Goal: Complete application form

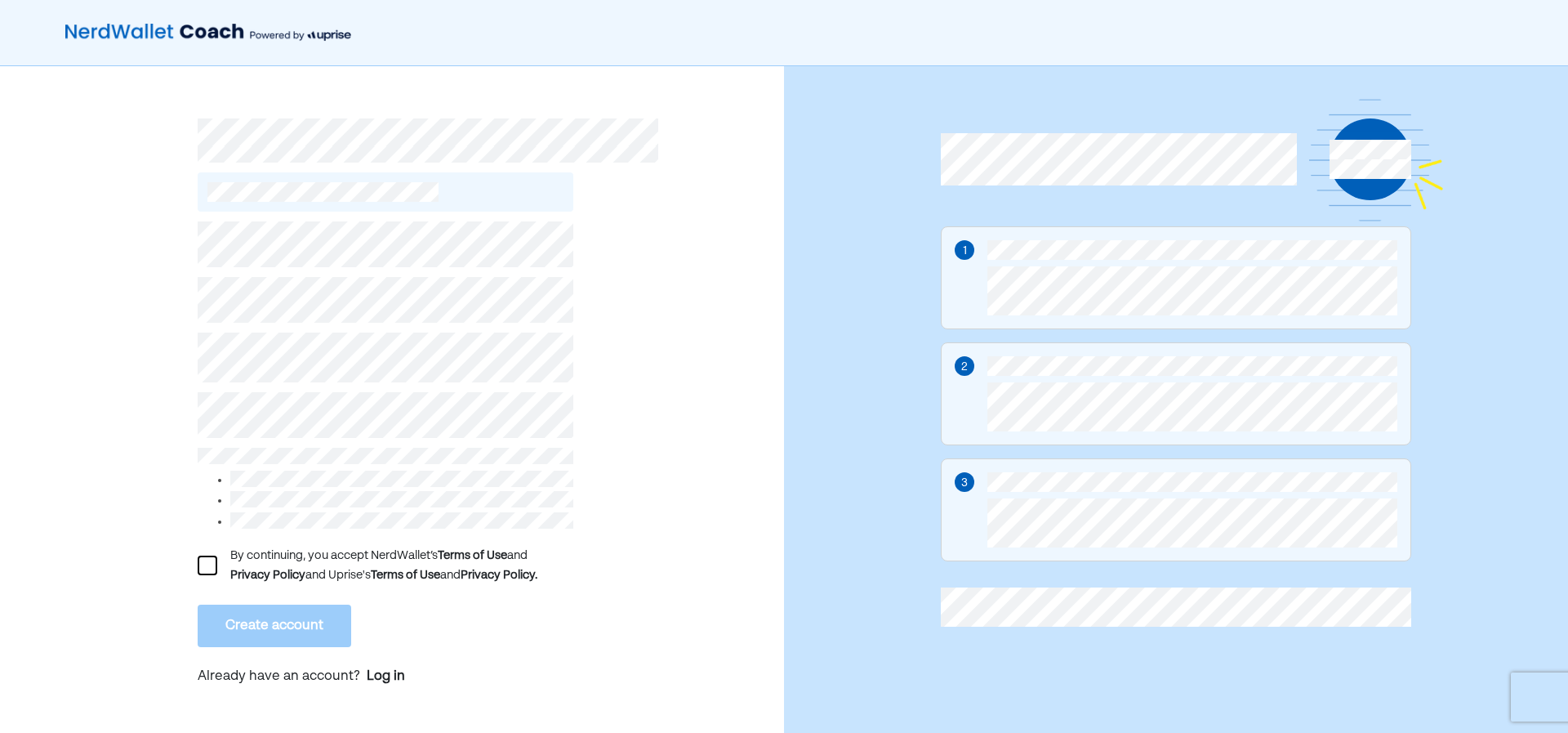
click at [209, 558] on div at bounding box center [208, 565] width 20 height 20
click at [295, 611] on button "Create account" at bounding box center [274, 626] width 153 height 42
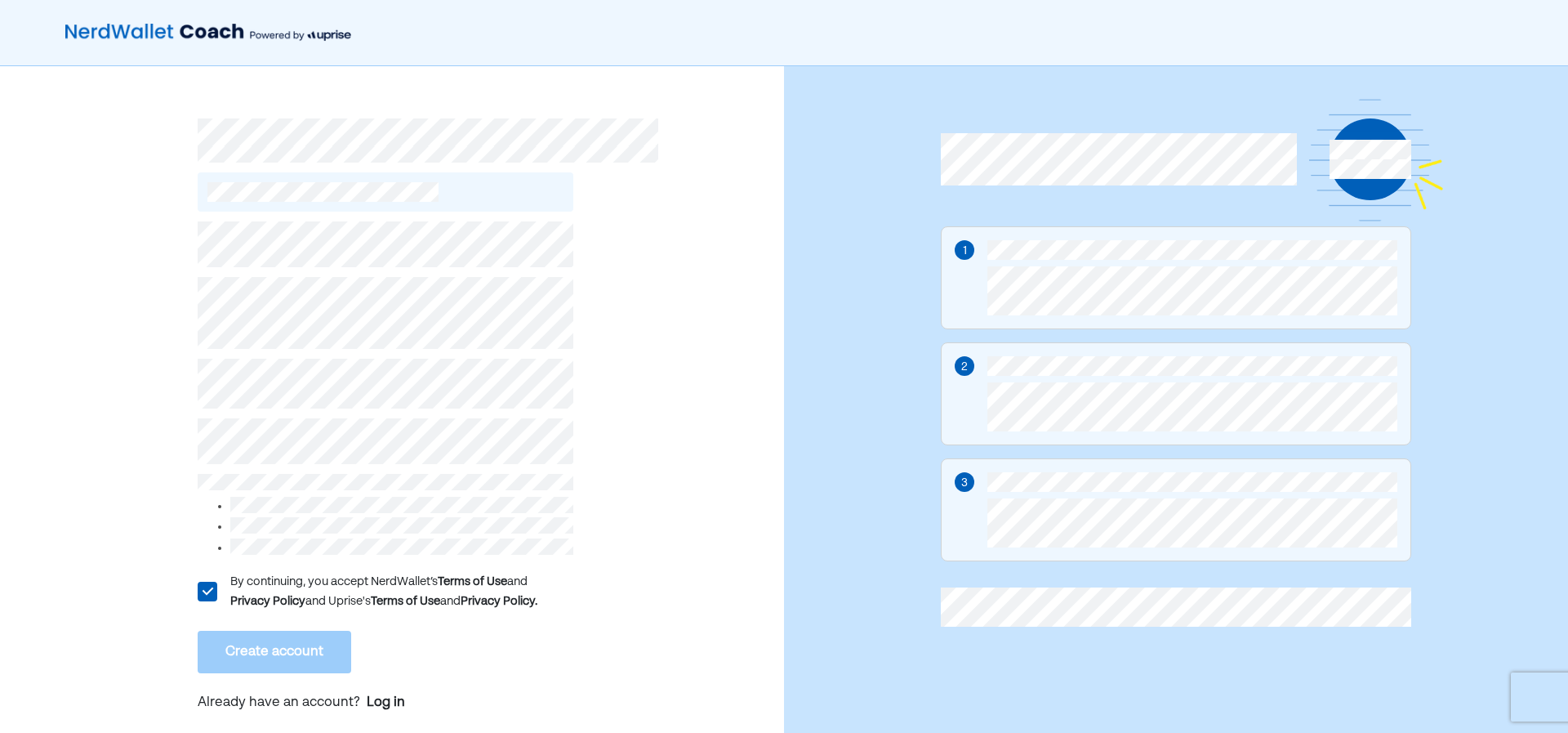
click at [35, 339] on div "L By continuing, you accept NerdWallet’s Terms of Use and Privacy Policy and Up…" at bounding box center [392, 407] width 784 height 682
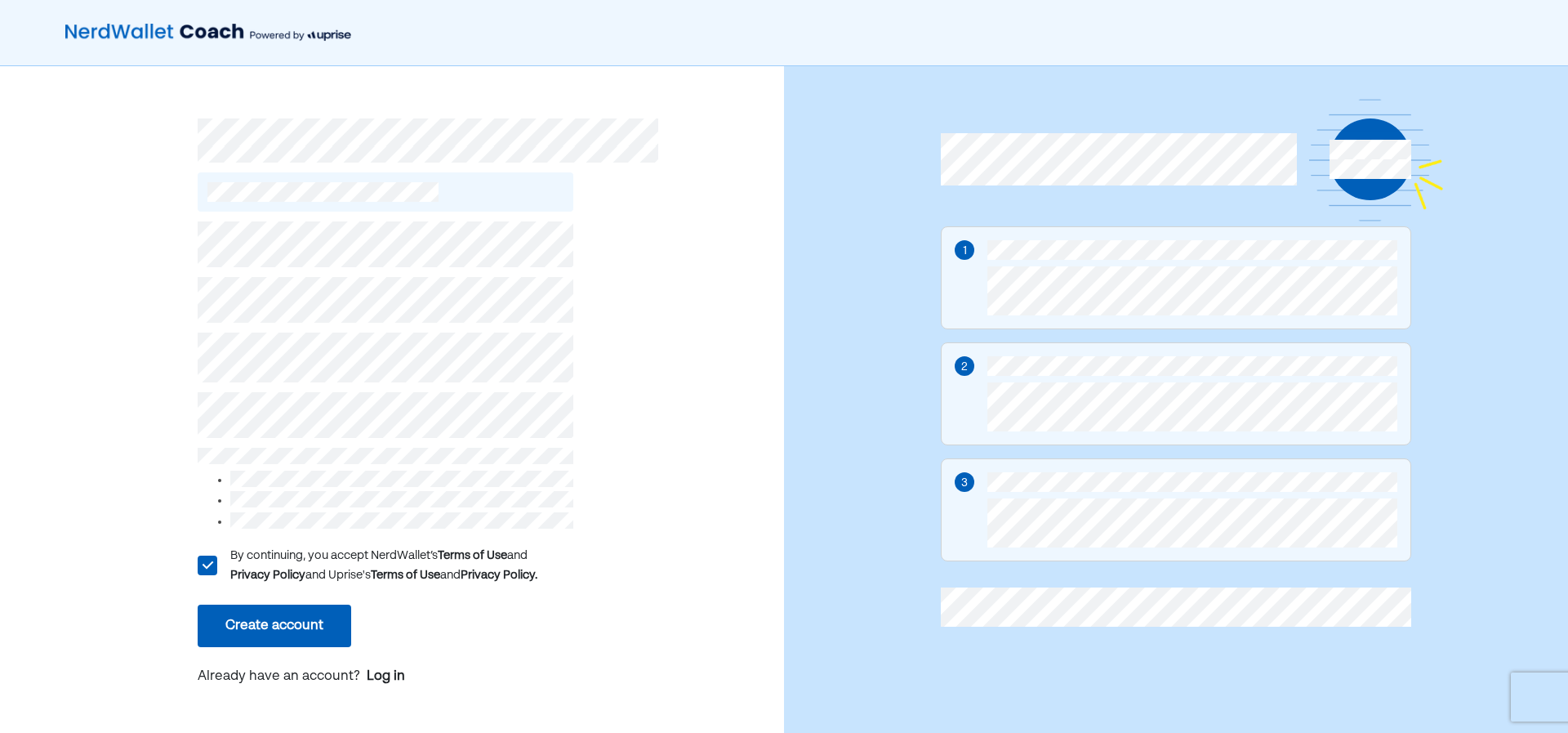
click at [700, 318] on div "L By continuing, you accept NerdWallet’s Terms of Use and Privacy Policy and Up…" at bounding box center [392, 407] width 784 height 682
click at [267, 646] on div "L By continuing, you accept NerdWallet’s Terms of Use and Privacy Policy and Up…" at bounding box center [385, 456] width 376 height 489
click at [264, 627] on button "Create account" at bounding box center [274, 626] width 153 height 42
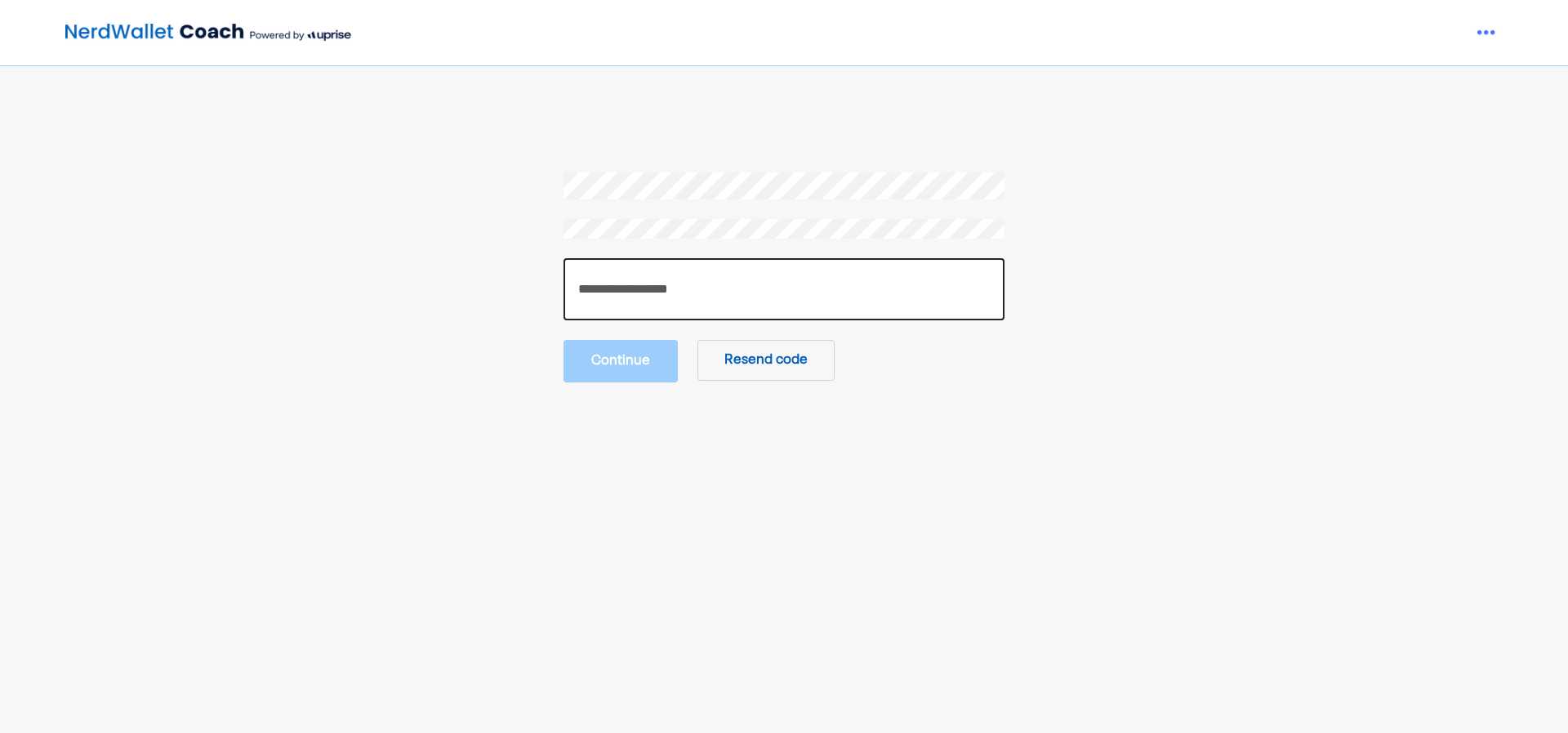
paste input "******"
type input "******"
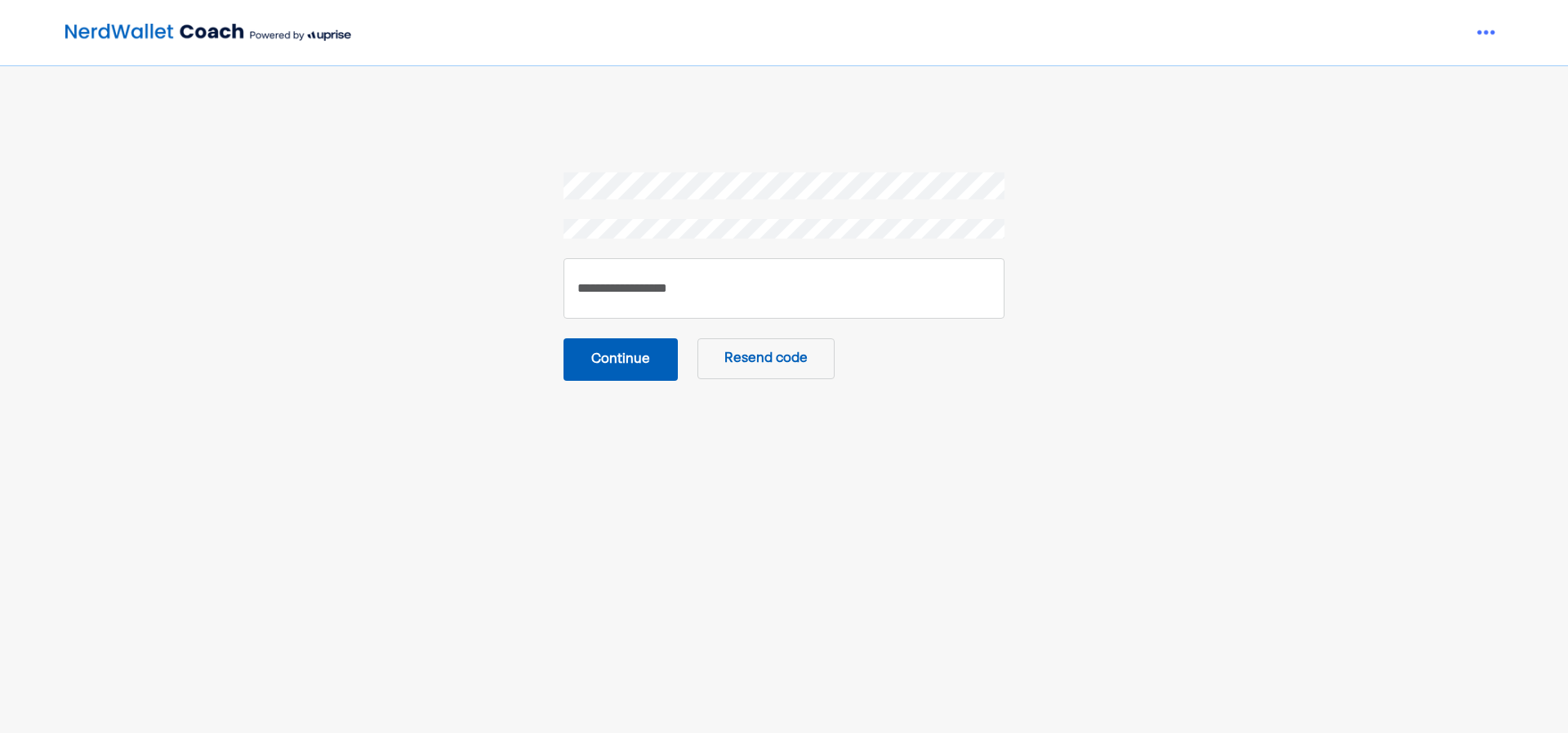
click at [623, 375] on button "Continue" at bounding box center [620, 359] width 115 height 42
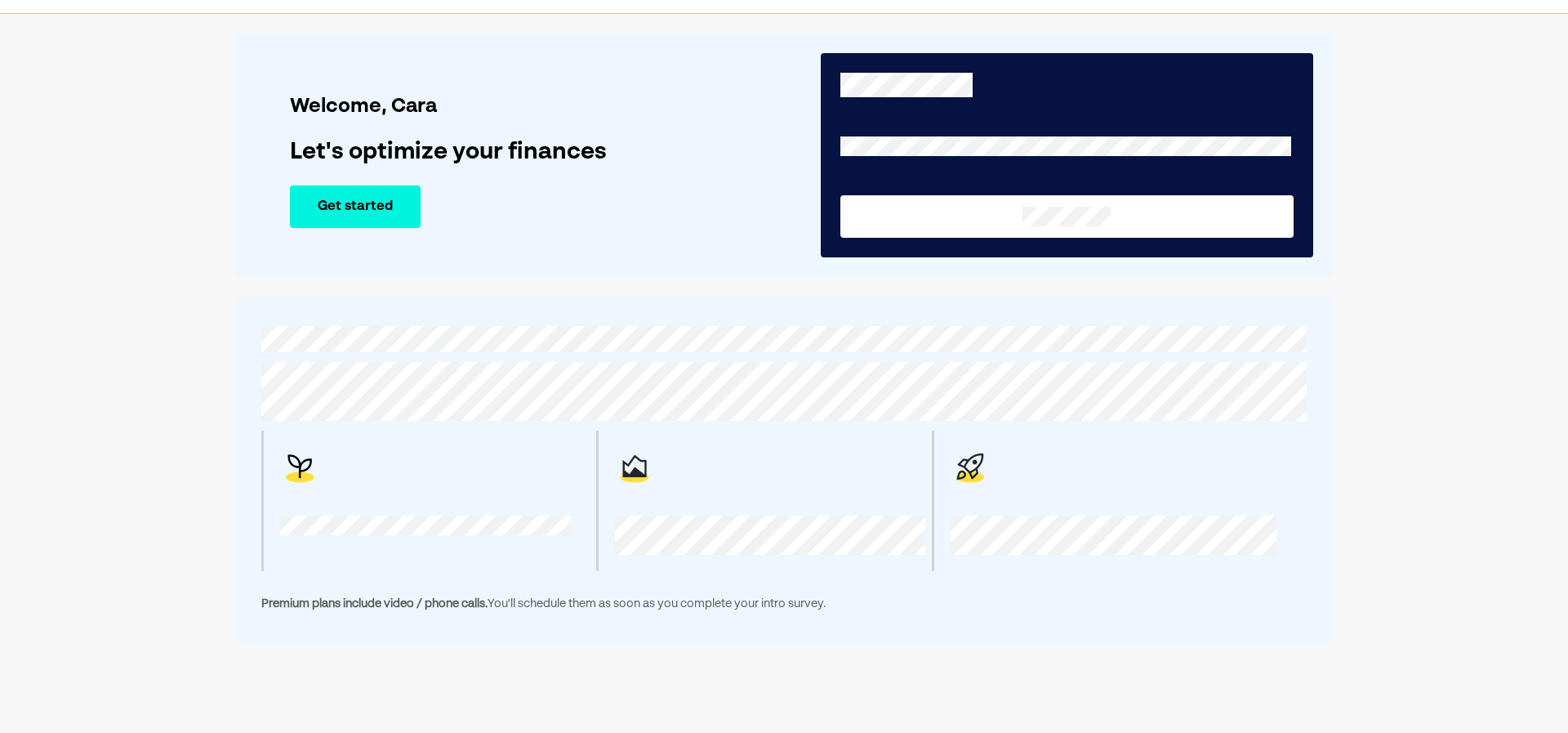
scroll to position [163, 0]
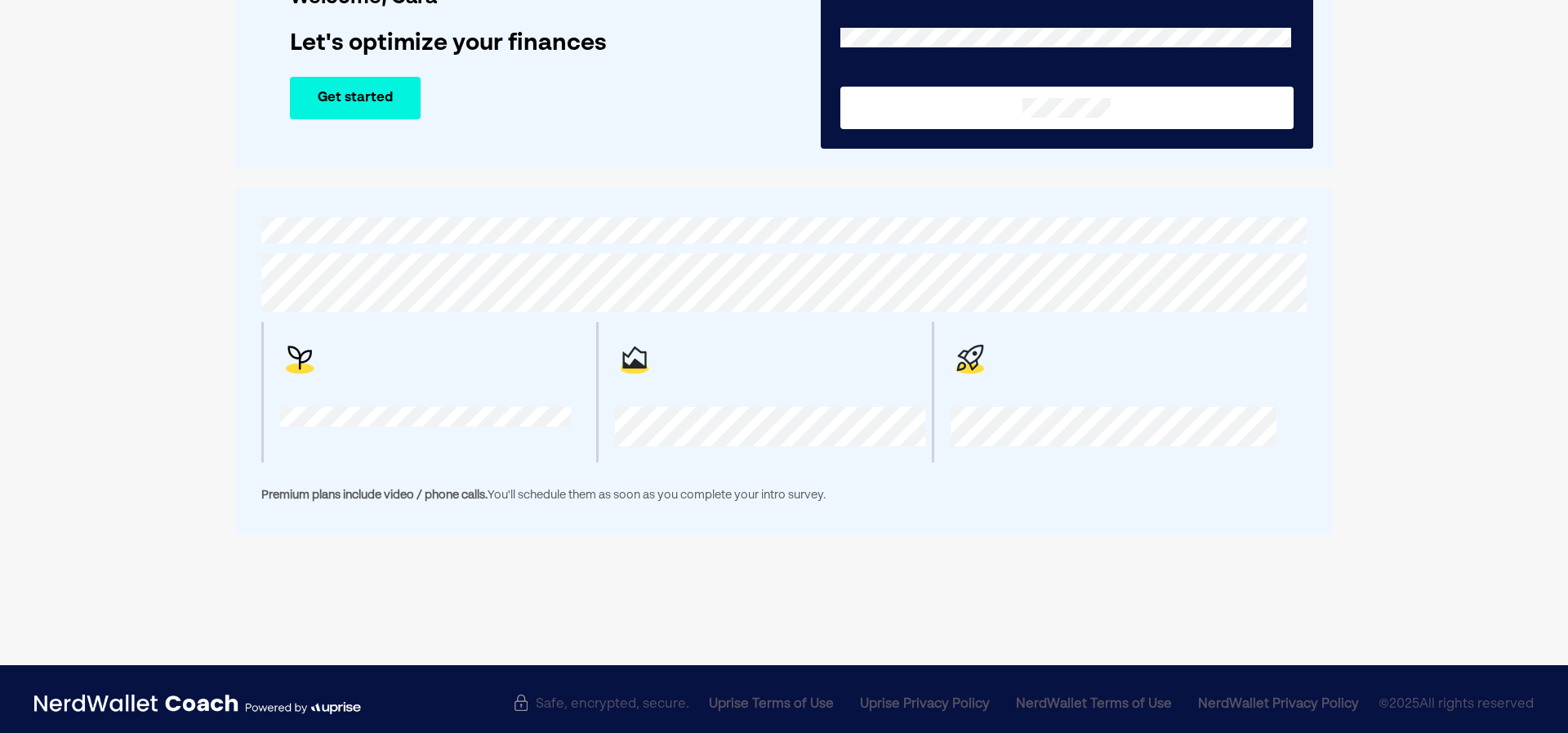
click at [344, 105] on button "Get started" at bounding box center [355, 97] width 131 height 42
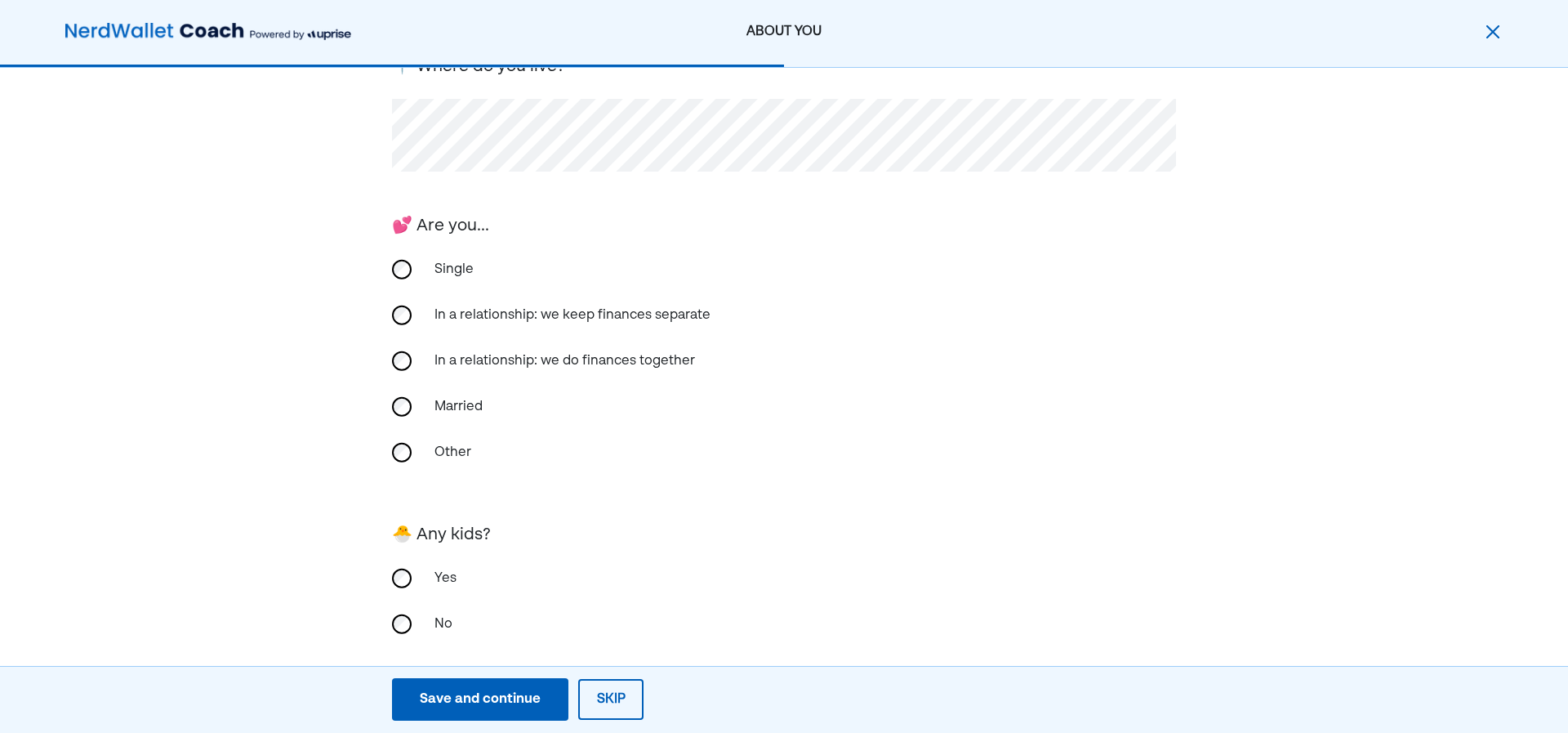
scroll to position [299, 0]
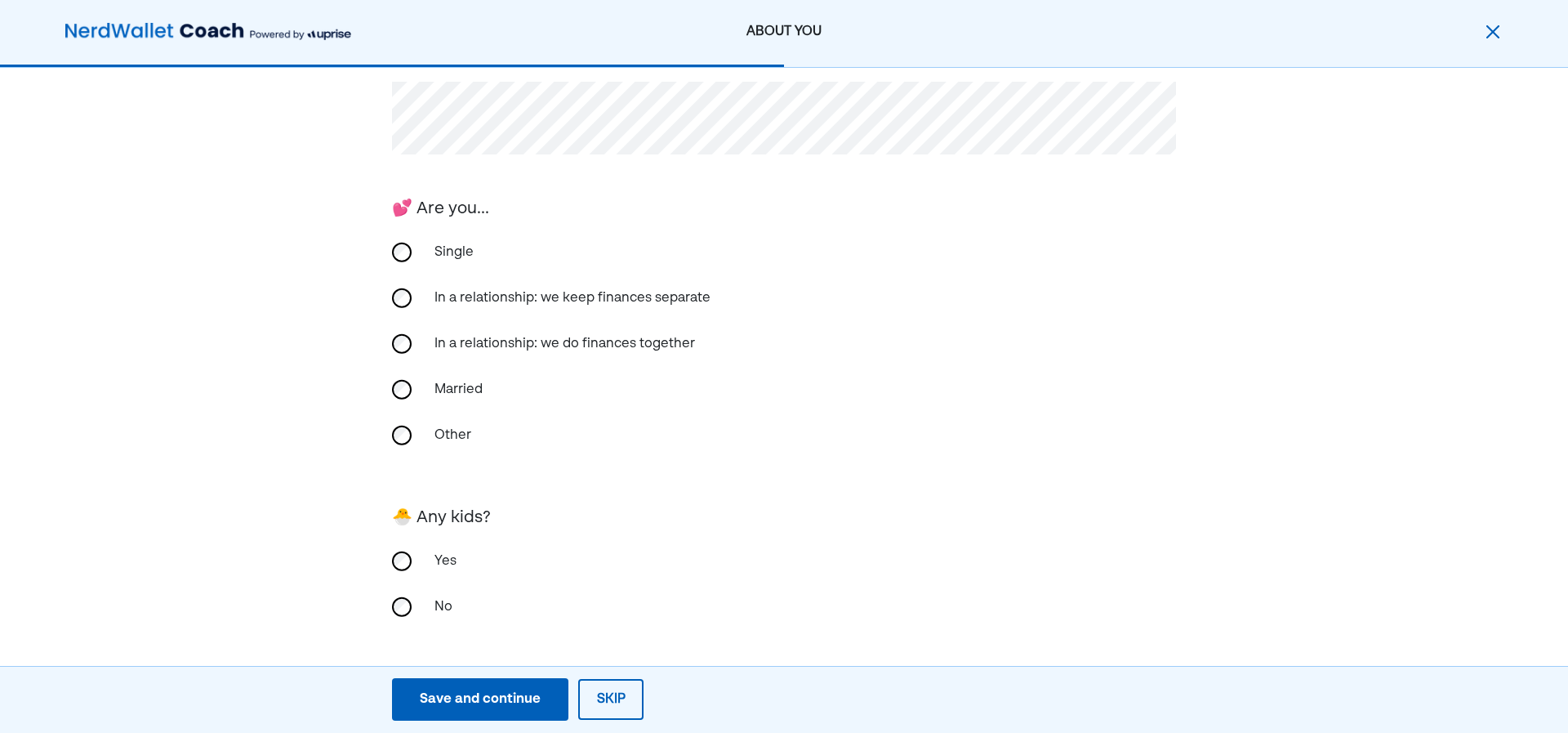
click at [468, 700] on div "Save and continue" at bounding box center [480, 700] width 121 height 20
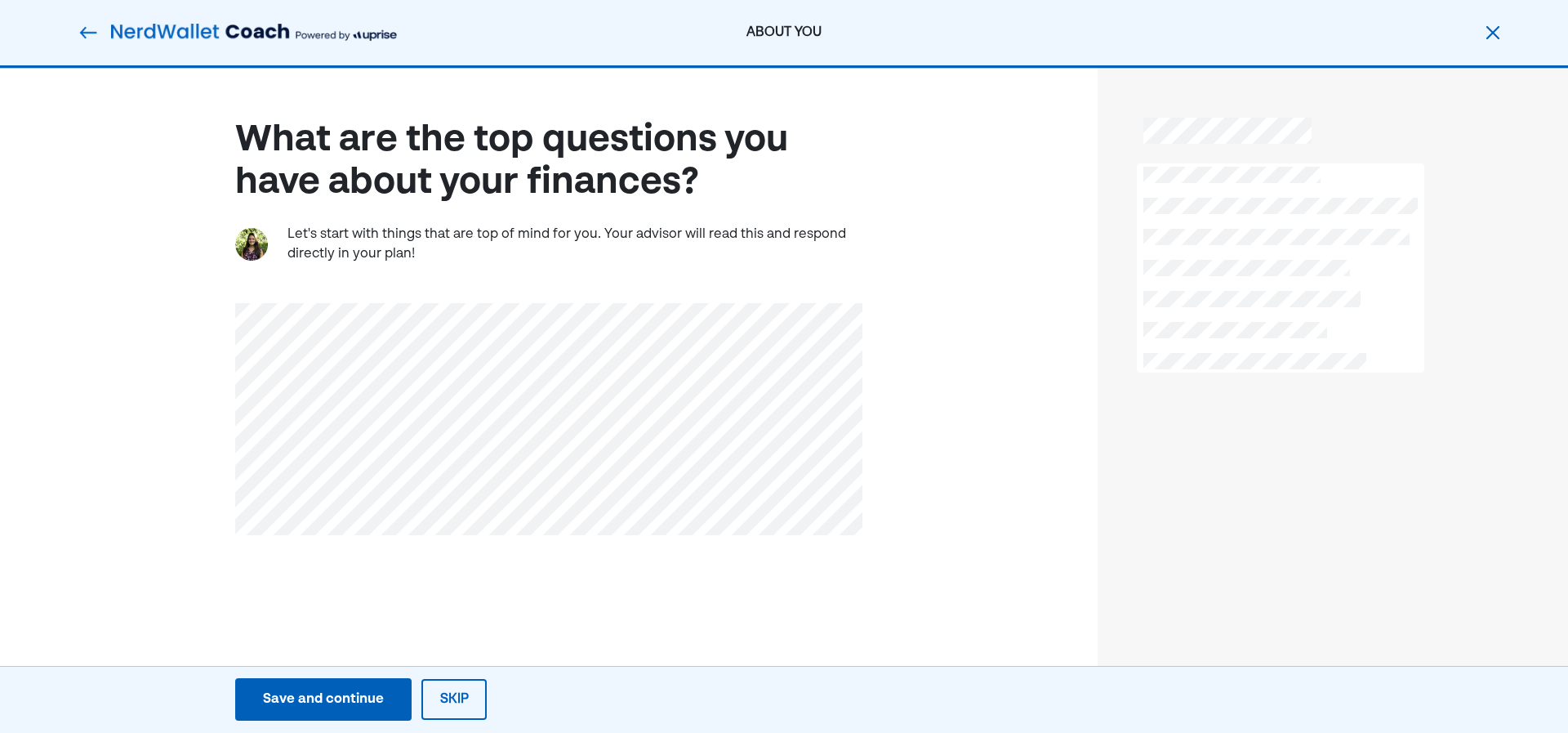
scroll to position [0, 0]
click at [333, 694] on div "Save and continue" at bounding box center [323, 700] width 121 height 20
